Goal: Check status: Check status

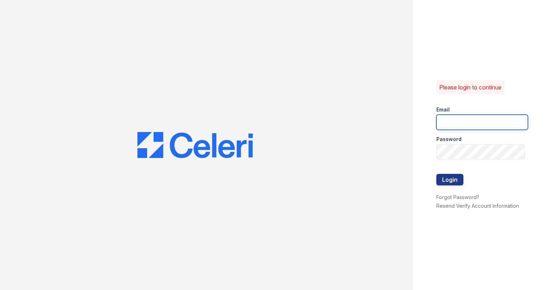
click at [505, 123] on input "email" at bounding box center [482, 122] width 92 height 15
type input "[PERSON_NAME][EMAIL_ADDRESS][DOMAIN_NAME]"
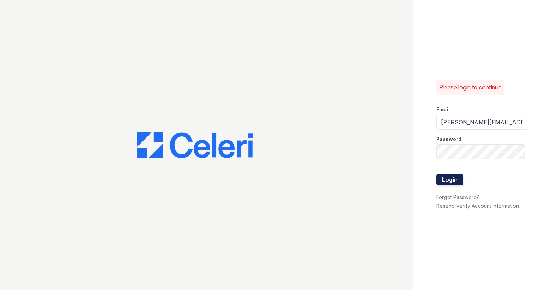
click at [452, 177] on button "Login" at bounding box center [449, 180] width 27 height 12
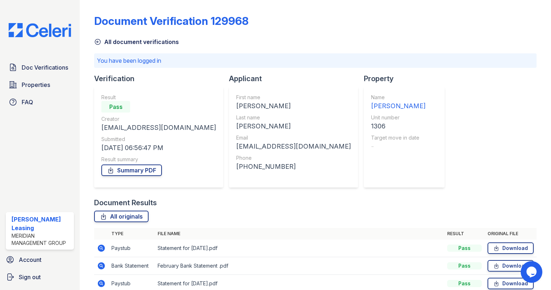
click at [98, 42] on icon at bounding box center [97, 41] width 7 height 7
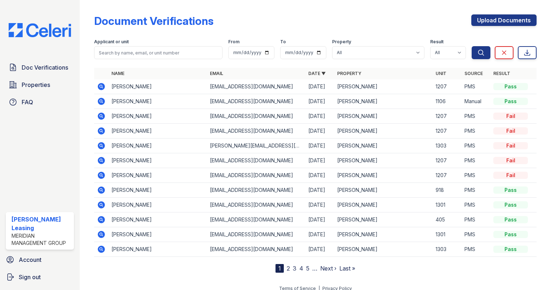
click at [101, 87] on icon at bounding box center [101, 86] width 2 height 2
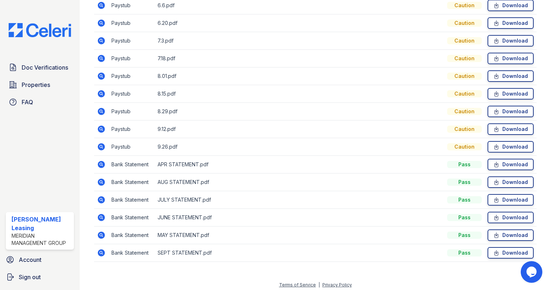
scroll to position [278, 0]
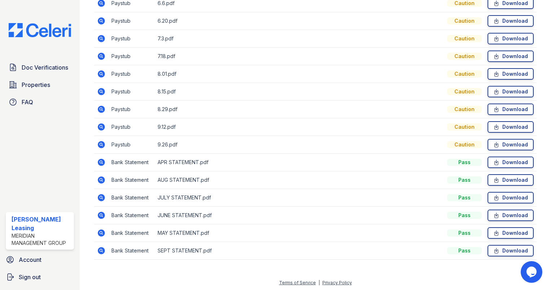
click at [100, 249] on icon at bounding box center [101, 250] width 2 height 2
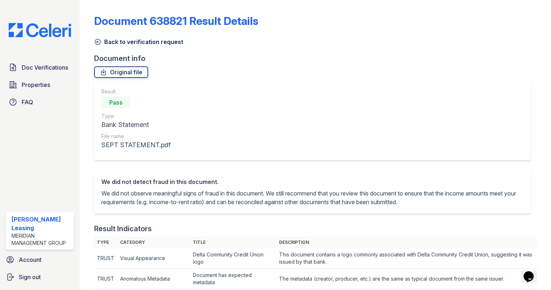
click at [99, 43] on icon at bounding box center [97, 41] width 7 height 7
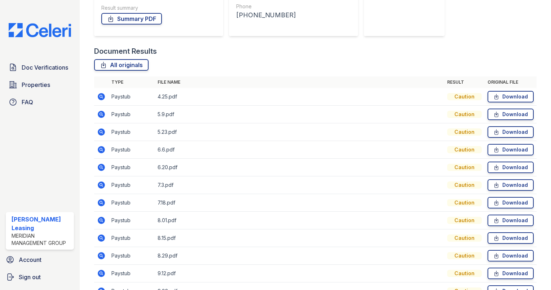
scroll to position [278, 0]
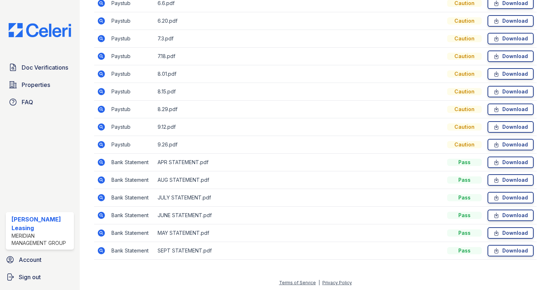
click at [102, 178] on icon at bounding box center [101, 180] width 9 height 9
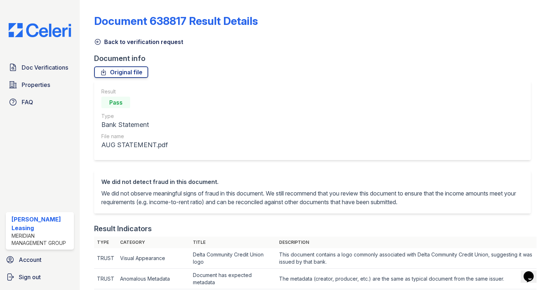
click at [99, 41] on icon at bounding box center [97, 41] width 7 height 7
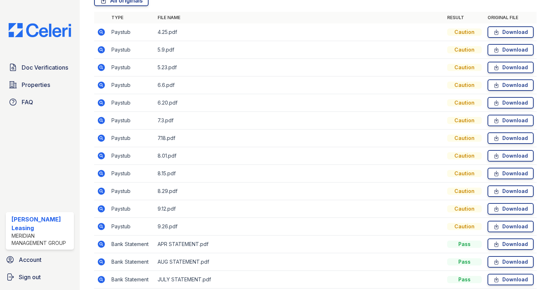
scroll to position [206, 0]
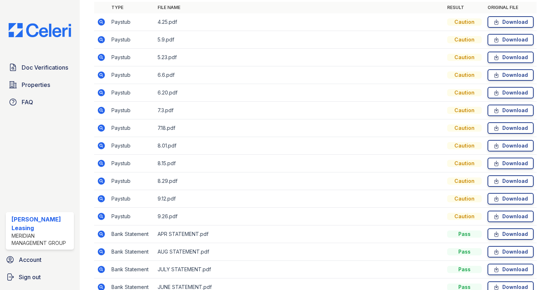
click at [101, 21] on icon at bounding box center [101, 22] width 2 height 2
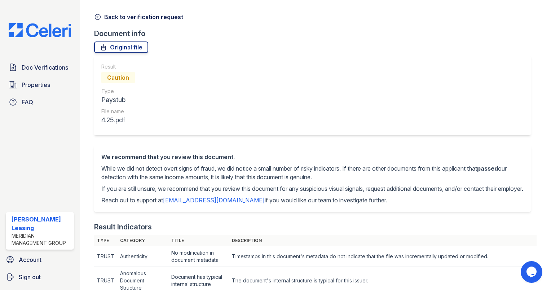
scroll to position [8, 0]
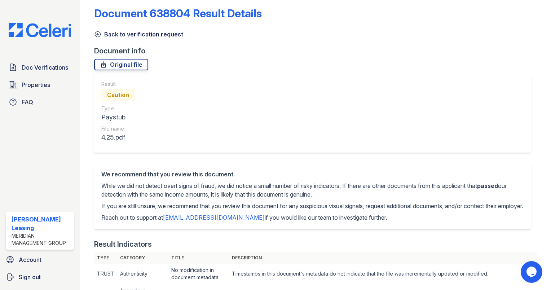
click at [98, 35] on icon at bounding box center [97, 34] width 7 height 7
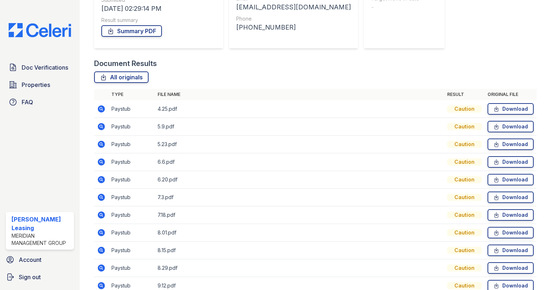
scroll to position [120, 0]
click at [101, 123] on icon at bounding box center [101, 125] width 7 height 7
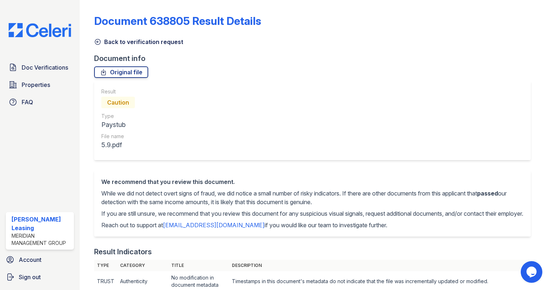
click at [95, 41] on icon at bounding box center [97, 41] width 7 height 7
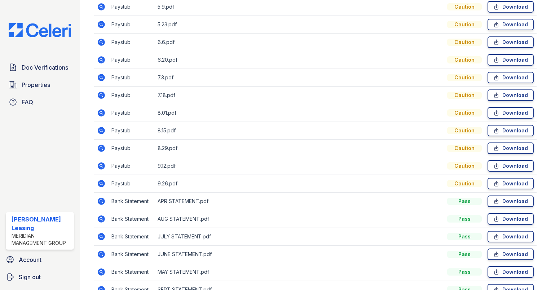
scroll to position [249, 0]
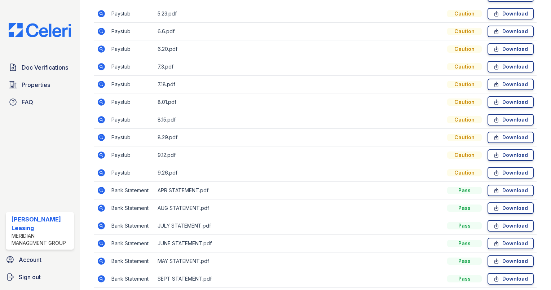
click at [101, 171] on icon at bounding box center [101, 172] width 2 height 2
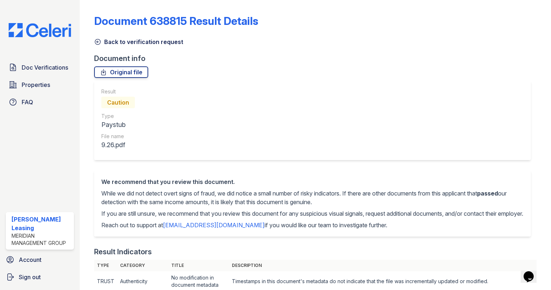
click at [98, 42] on icon at bounding box center [97, 41] width 7 height 7
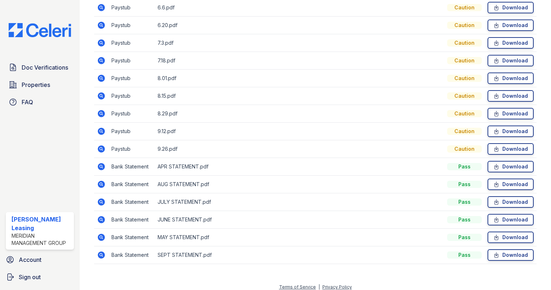
scroll to position [278, 0]
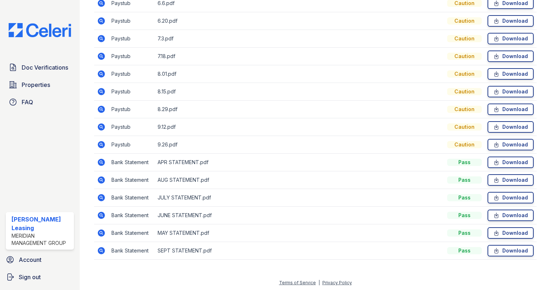
click at [101, 125] on icon at bounding box center [101, 126] width 2 height 2
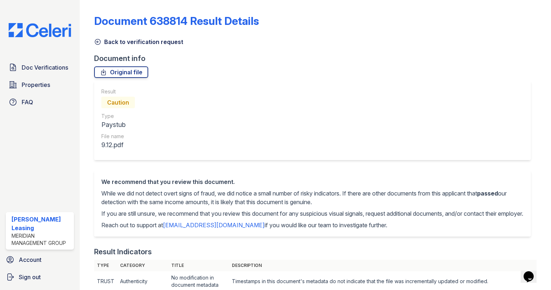
click at [98, 41] on icon at bounding box center [97, 41] width 7 height 7
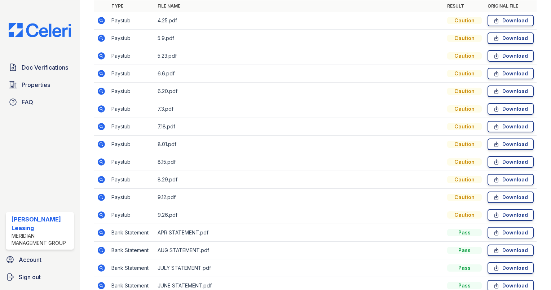
scroll to position [215, 0]
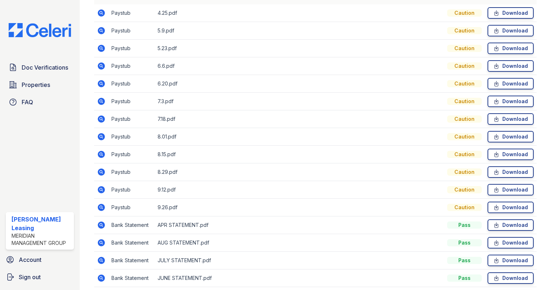
click at [101, 171] on icon at bounding box center [101, 172] width 2 height 2
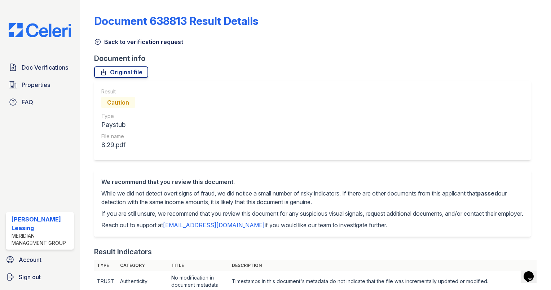
click at [95, 41] on icon at bounding box center [97, 41] width 5 height 5
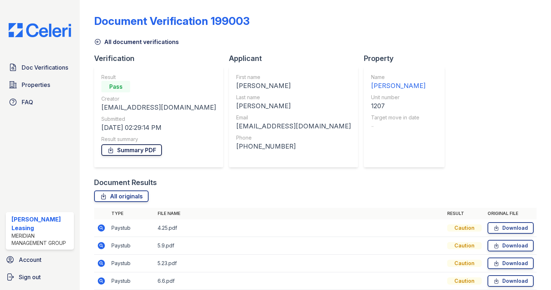
click at [122, 154] on link "Summary PDF" at bounding box center [131, 150] width 61 height 12
click at [98, 39] on icon at bounding box center [97, 41] width 7 height 7
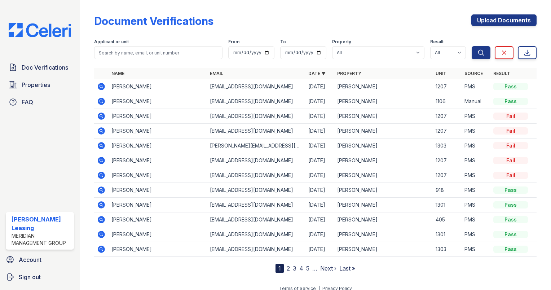
click at [102, 101] on icon at bounding box center [101, 101] width 9 height 9
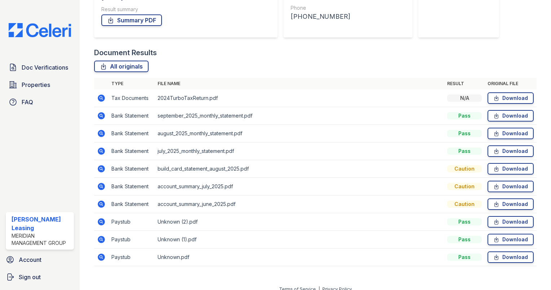
scroll to position [137, 0]
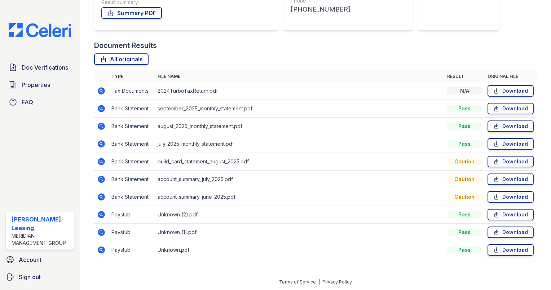
click at [103, 249] on icon at bounding box center [101, 249] width 7 height 7
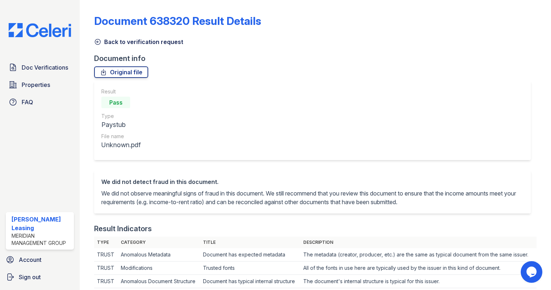
click at [97, 43] on icon at bounding box center [97, 41] width 7 height 7
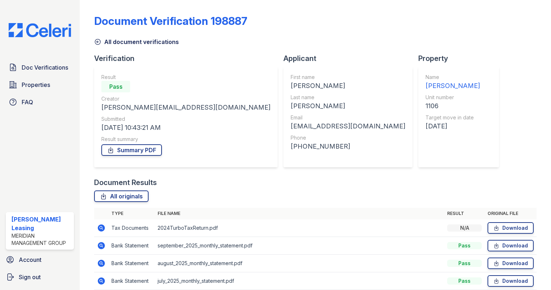
scroll to position [137, 0]
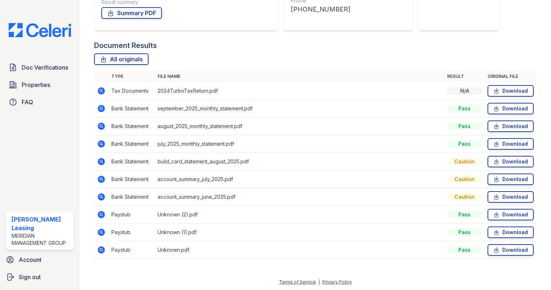
click at [101, 231] on icon at bounding box center [101, 232] width 2 height 2
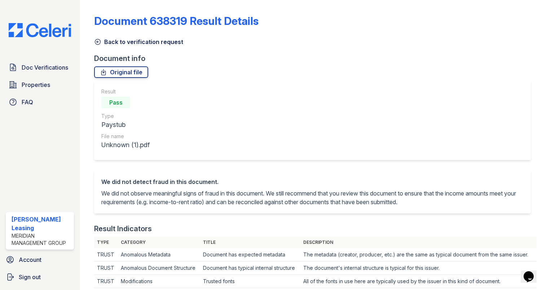
click at [98, 42] on icon at bounding box center [97, 41] width 5 height 5
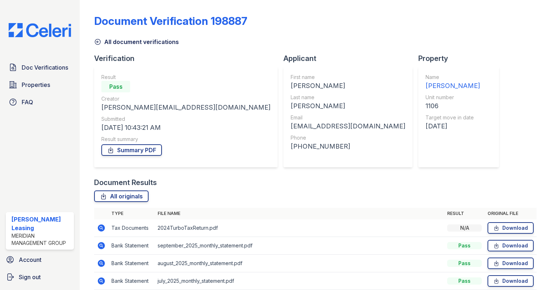
scroll to position [137, 0]
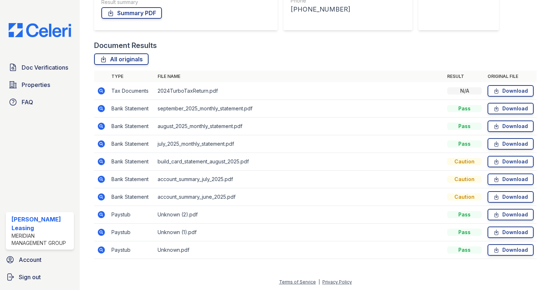
click at [101, 232] on icon at bounding box center [101, 232] width 9 height 9
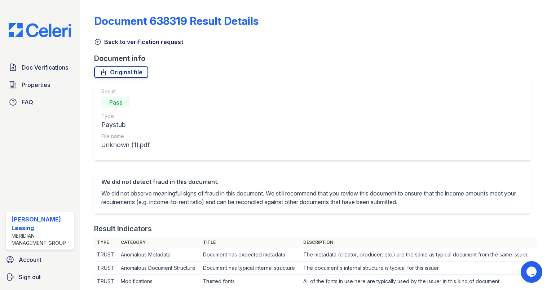
click at [99, 43] on icon at bounding box center [97, 41] width 7 height 7
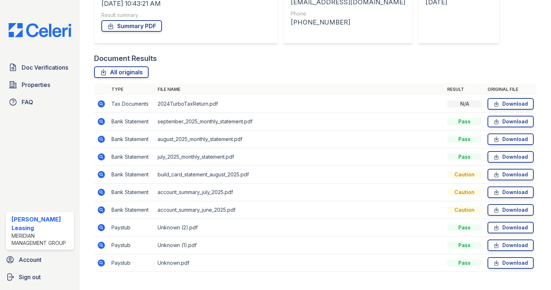
scroll to position [137, 0]
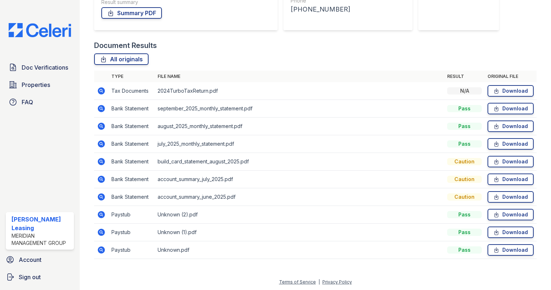
click at [100, 215] on icon at bounding box center [101, 214] width 7 height 7
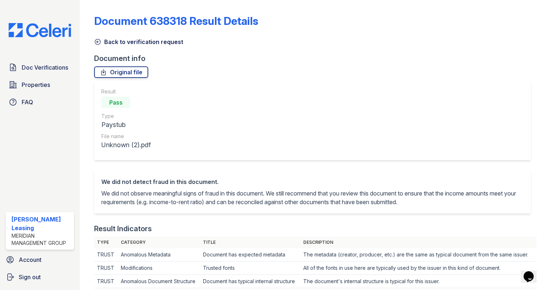
click at [96, 41] on icon at bounding box center [97, 41] width 7 height 7
